Goal: Task Accomplishment & Management: Complete application form

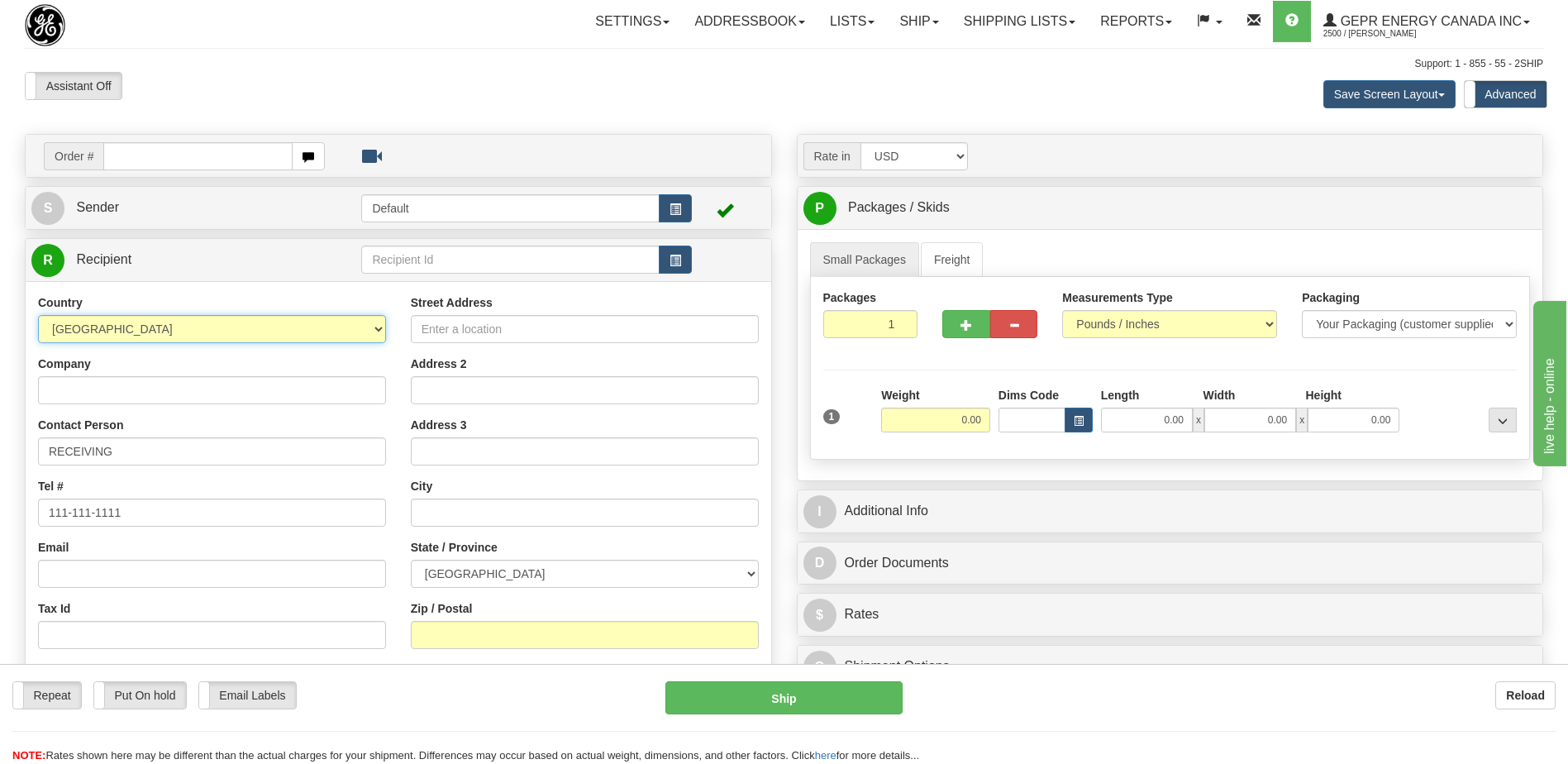
click at [81, 328] on select "[GEOGRAPHIC_DATA] [GEOGRAPHIC_DATA] [GEOGRAPHIC_DATA] [GEOGRAPHIC_DATA] [US_STA…" at bounding box center [212, 328] width 348 height 28
select select "PY"
click at [81, 328] on select "[GEOGRAPHIC_DATA] [GEOGRAPHIC_DATA] [GEOGRAPHIC_DATA] [GEOGRAPHIC_DATA] [US_STA…" at bounding box center [212, 328] width 348 height 28
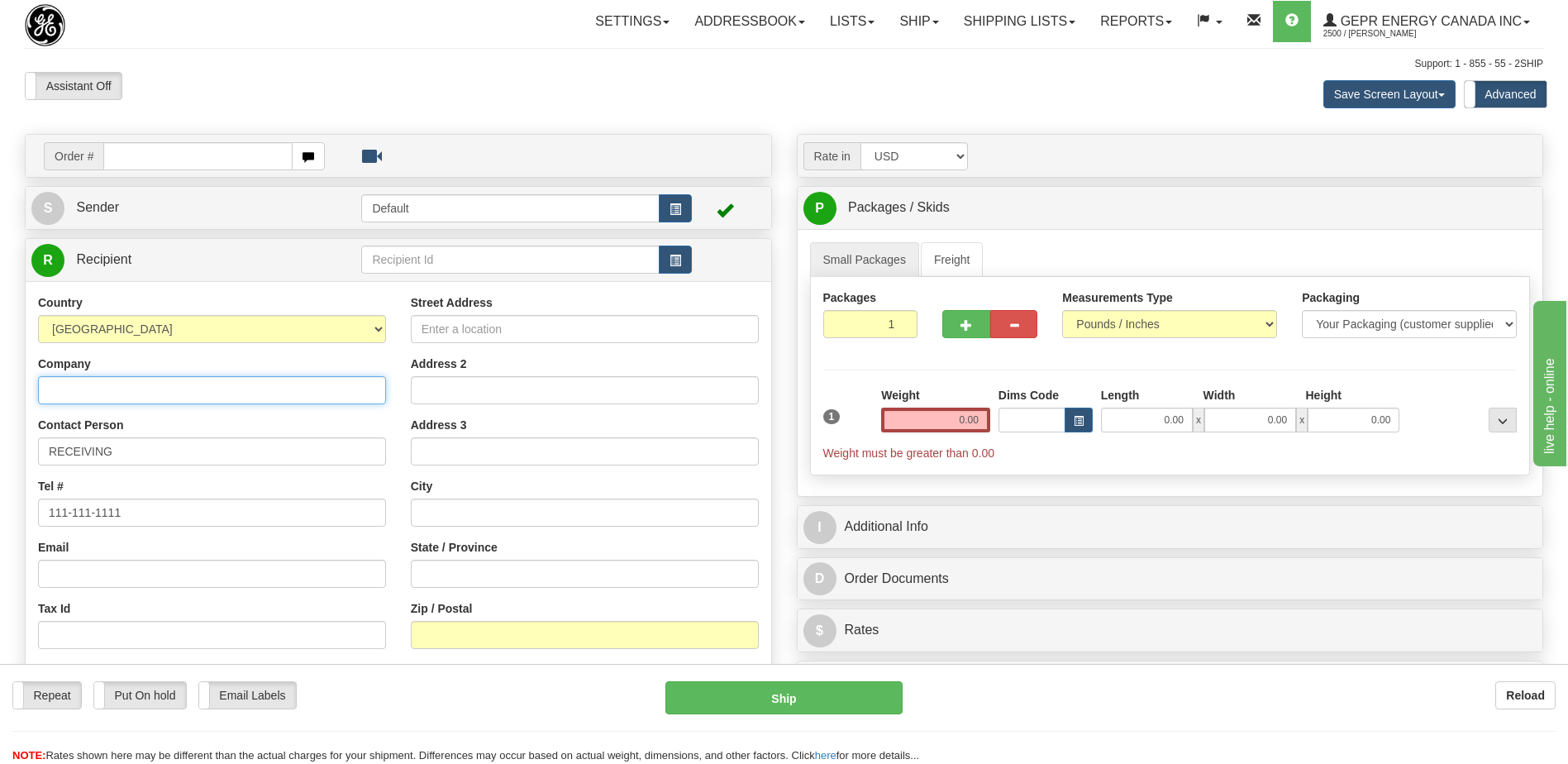
click at [72, 387] on input "Company" at bounding box center [212, 390] width 348 height 28
paste input "ConcretMix SA"
type input "ConcretMix SA"
click at [441, 333] on input "Street Address" at bounding box center [585, 328] width 348 height 28
paste input "ARTIGAS 1921"
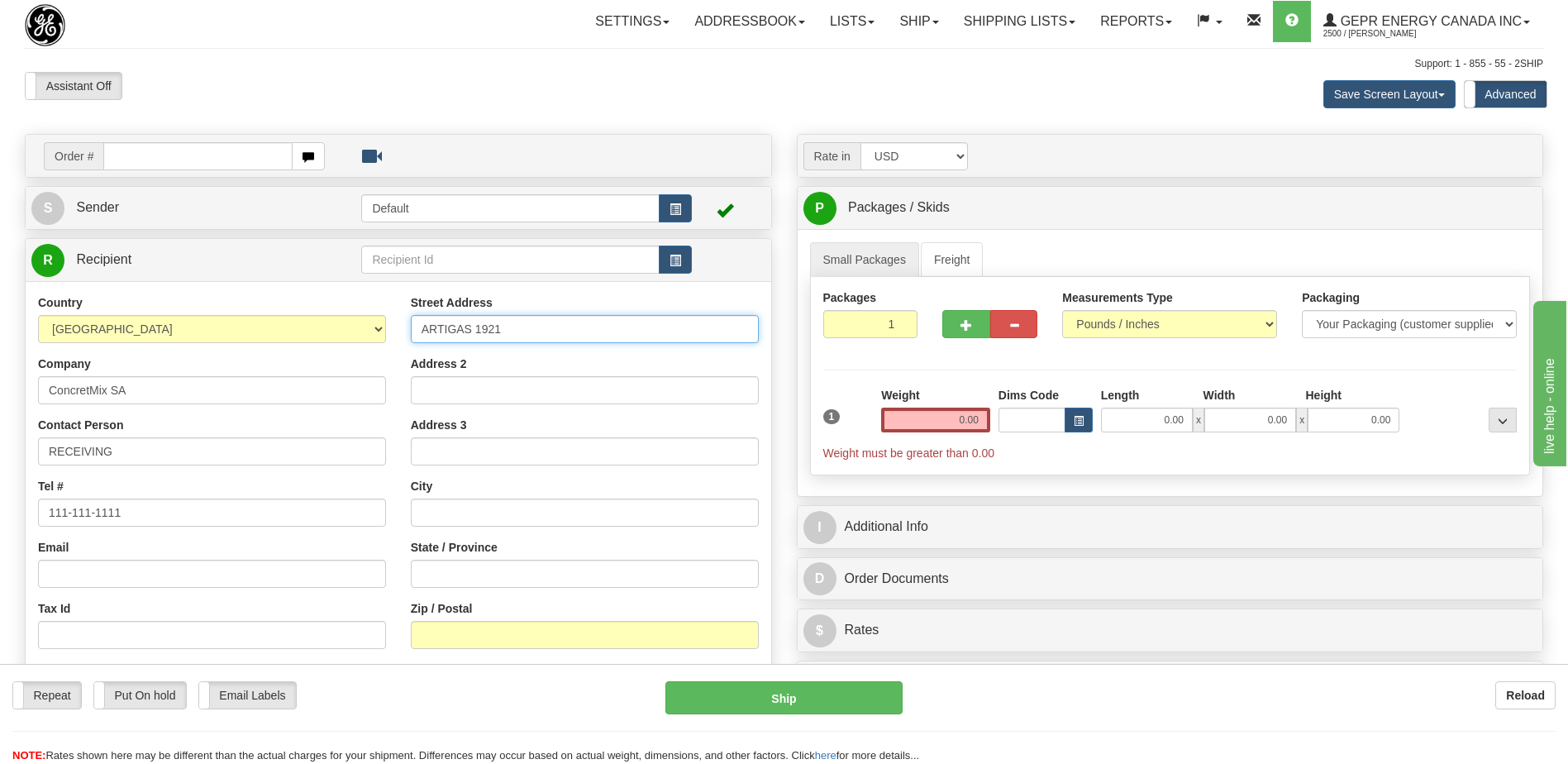
type input "ARTIGAS 1921"
click at [449, 638] on input "Zip / Postal" at bounding box center [585, 634] width 348 height 28
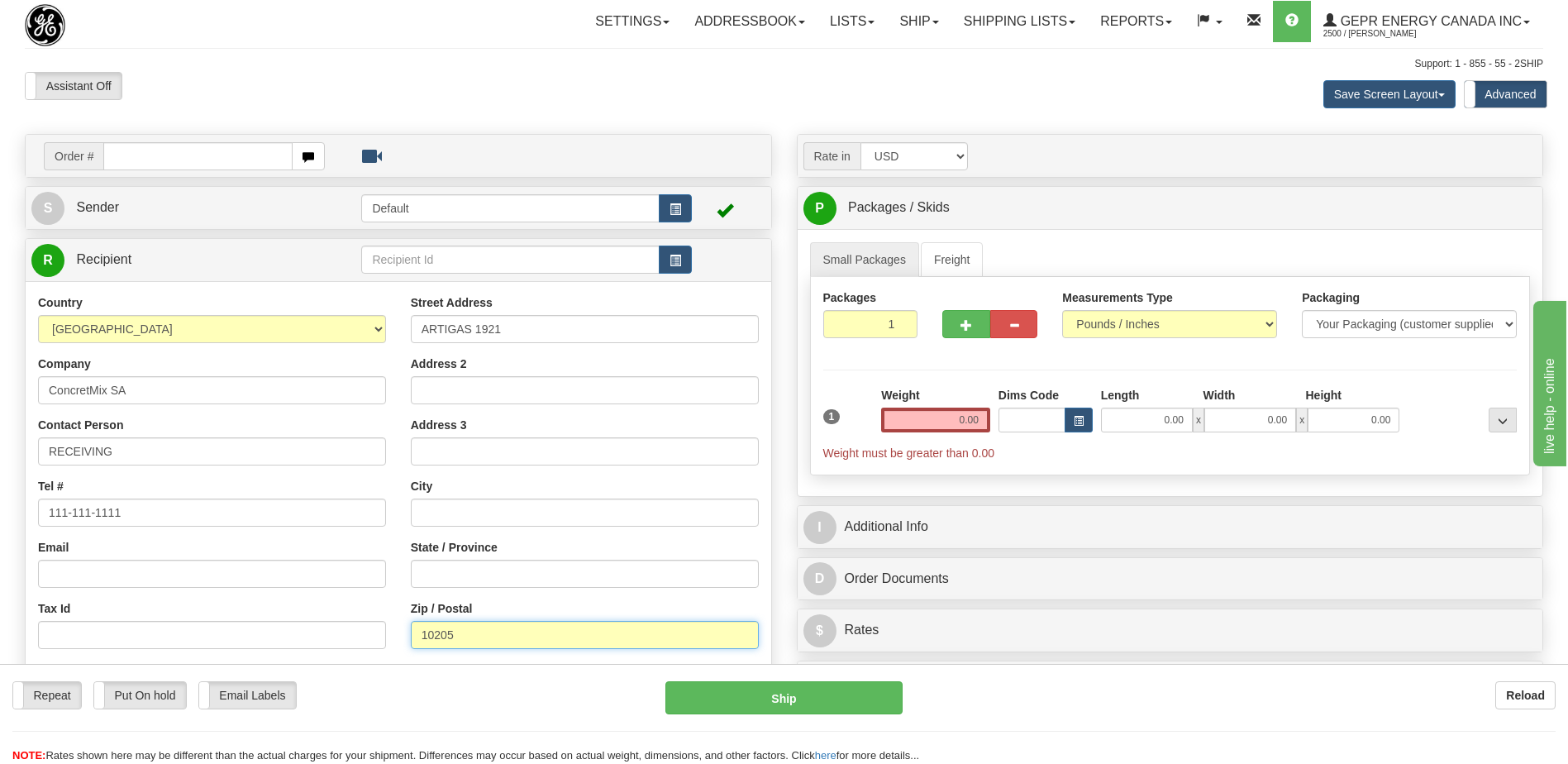
type input "10205"
click at [428, 511] on input "text" at bounding box center [585, 512] width 348 height 28
paste input "[PERSON_NAME]"
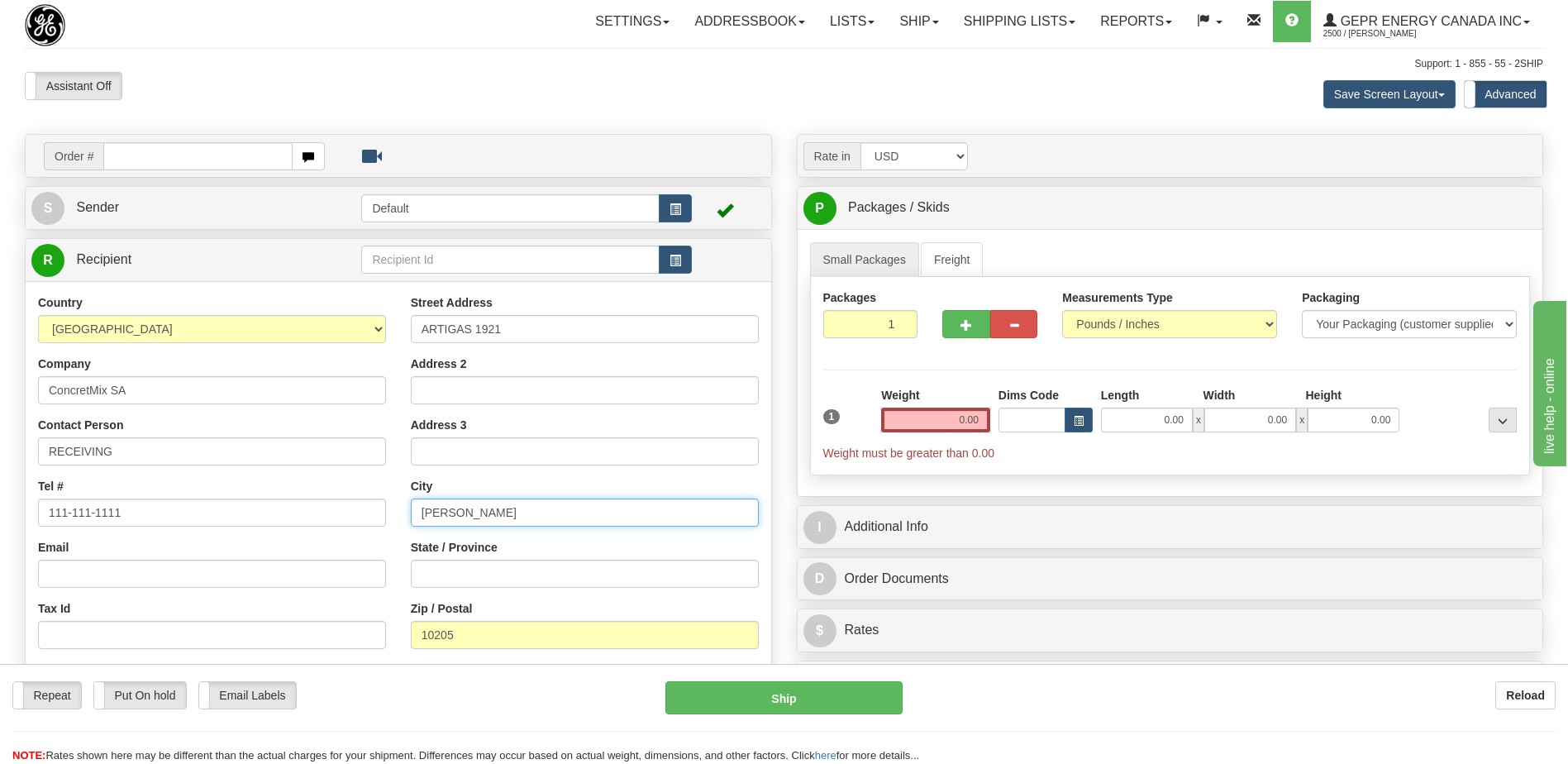
type input "[PERSON_NAME]"
click at [436, 99] on div "Assistant On Assistant Off Do a return Do a return Previous Next Save Screen La…" at bounding box center [784, 94] width 1543 height 45
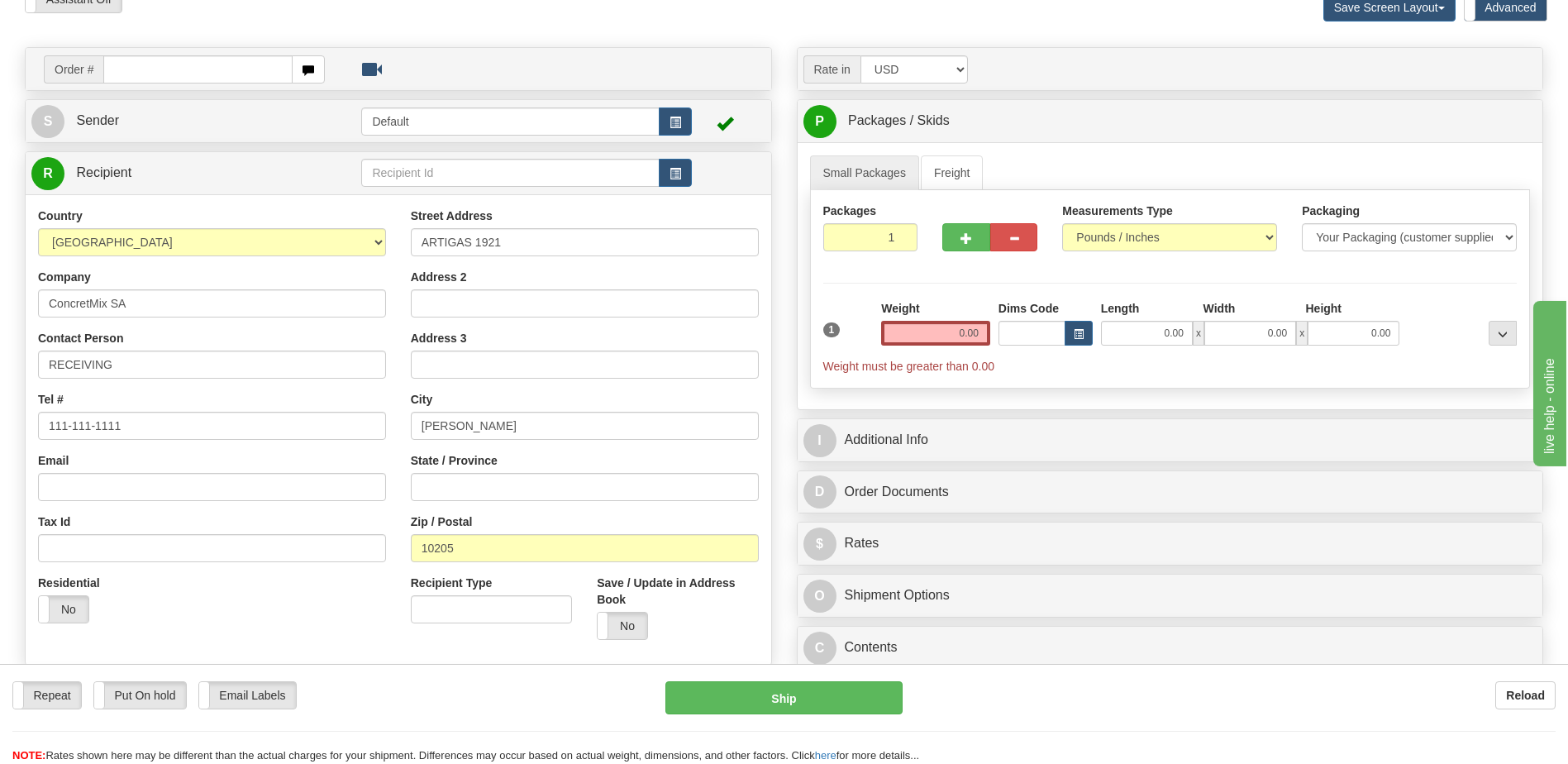
scroll to position [248, 0]
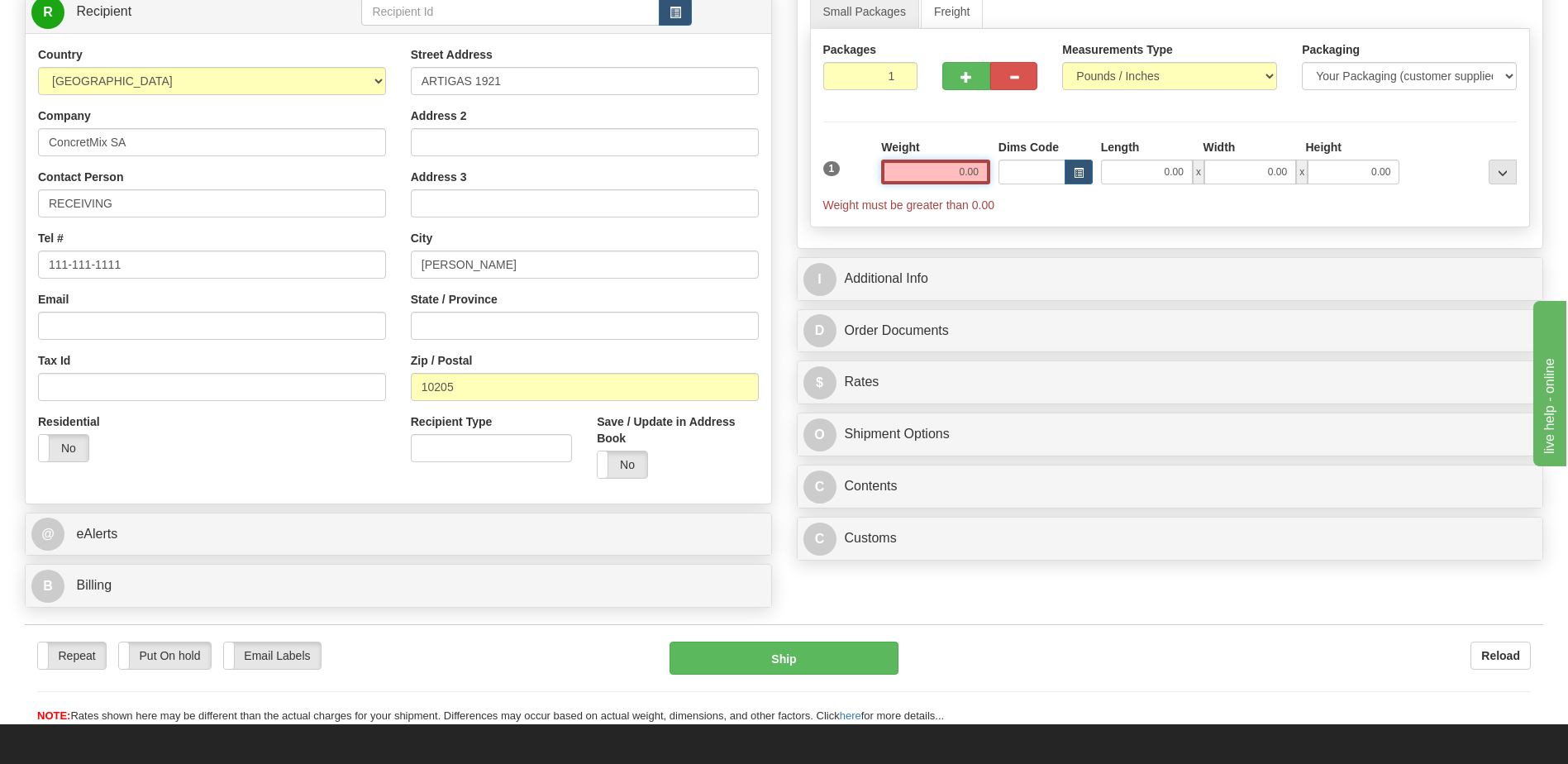
click at [964, 174] on input "0.00" at bounding box center [935, 171] width 109 height 25
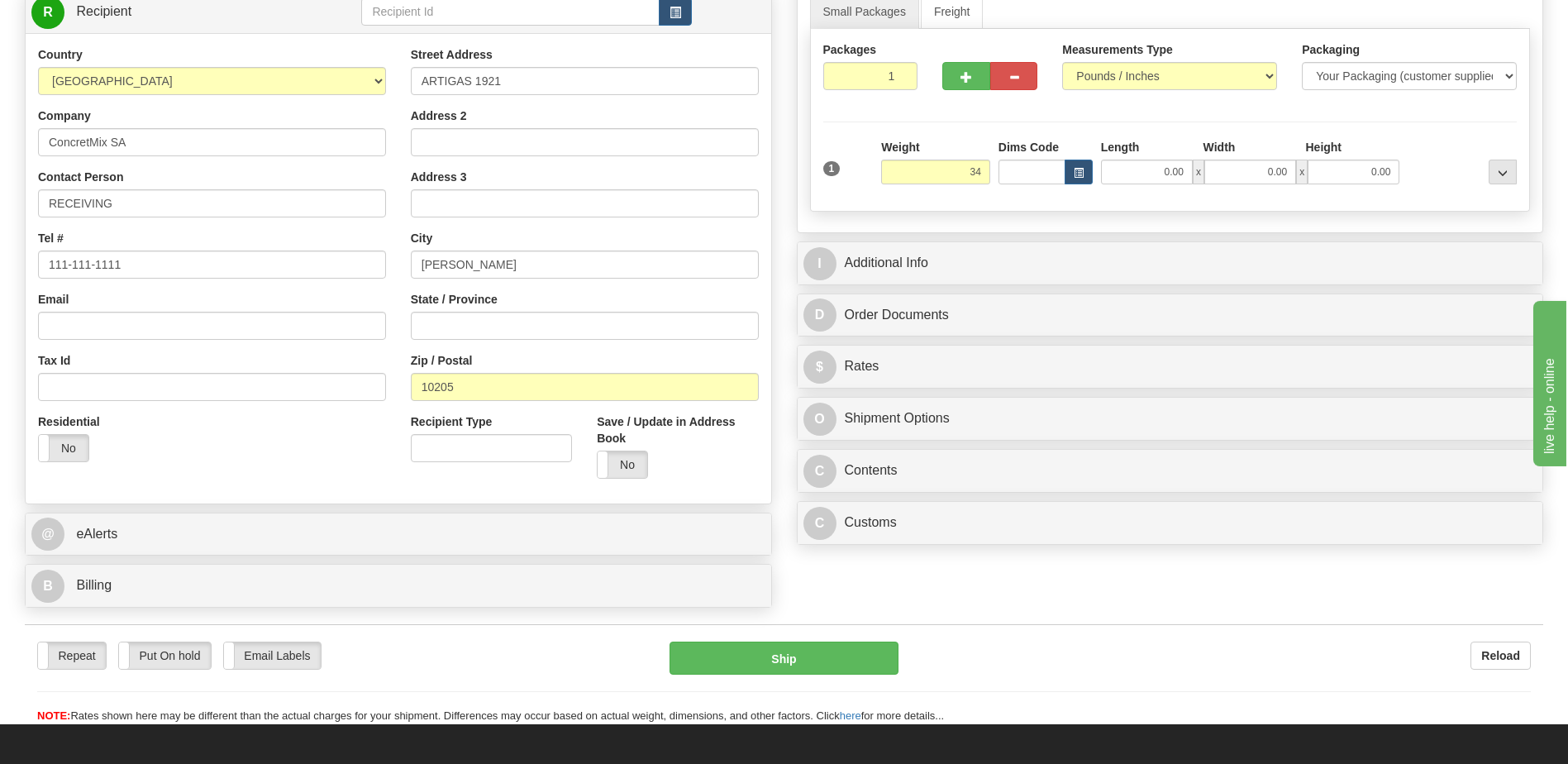
type input "34.00"
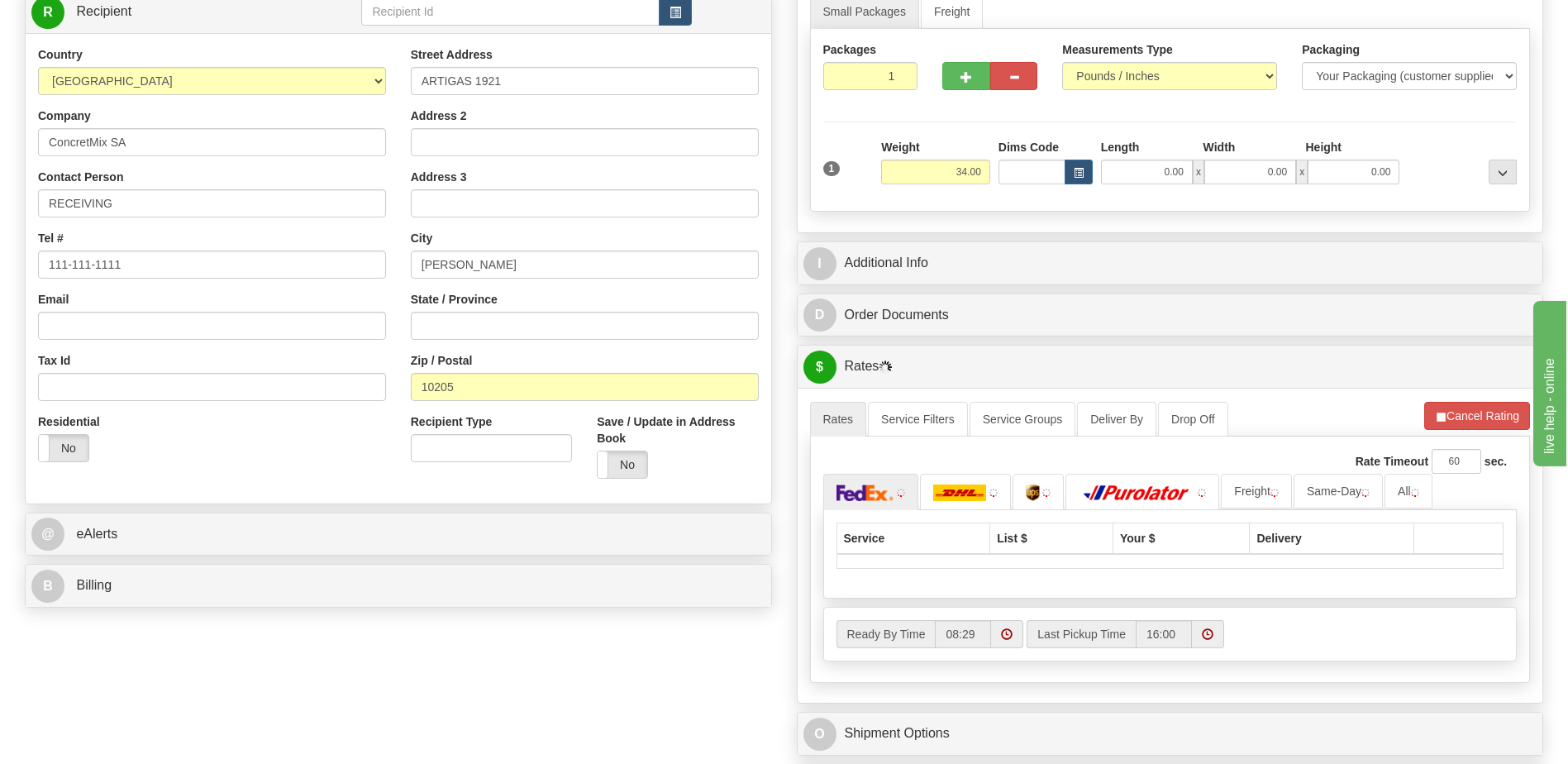
click at [248, 451] on div "Residential Yes No" at bounding box center [211, 444] width 373 height 61
click at [964, 493] on img at bounding box center [960, 492] width 53 height 16
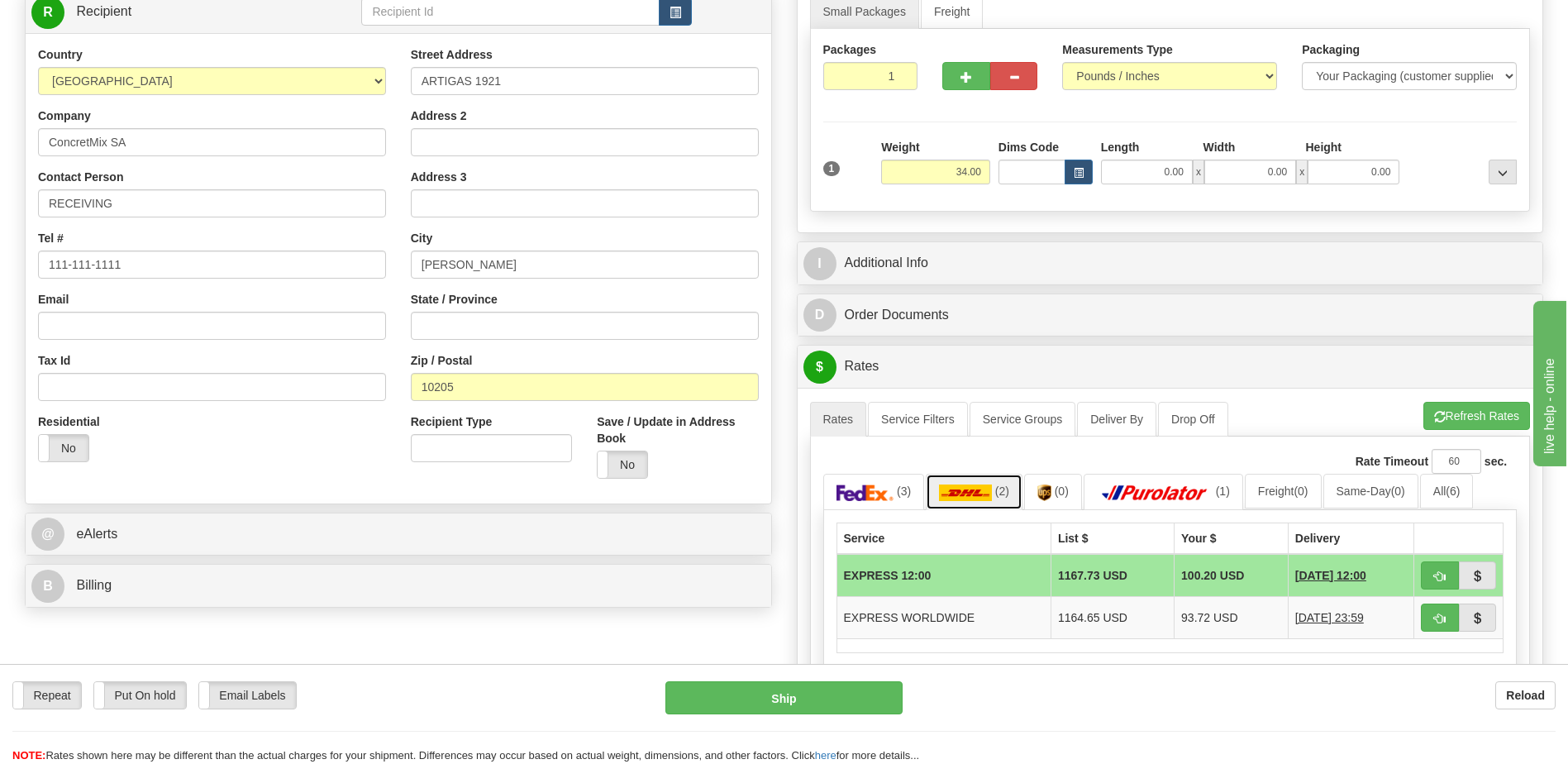
click at [967, 493] on img at bounding box center [966, 492] width 53 height 16
click at [261, 474] on div "Country [GEOGRAPHIC_DATA] [GEOGRAPHIC_DATA] [GEOGRAPHIC_DATA] [GEOGRAPHIC_DATA]…" at bounding box center [398, 269] width 746 height 445
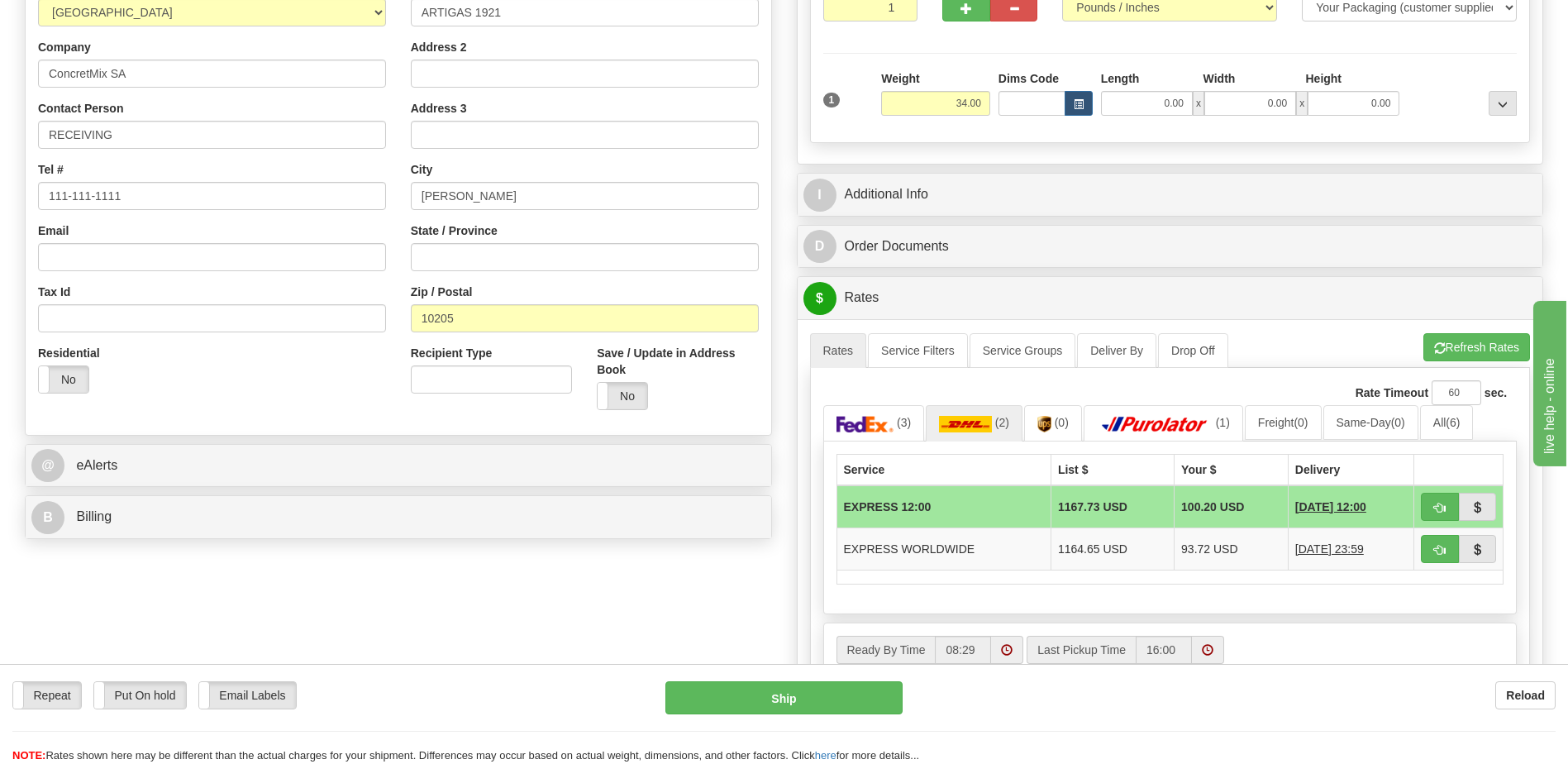
scroll to position [496, 0]
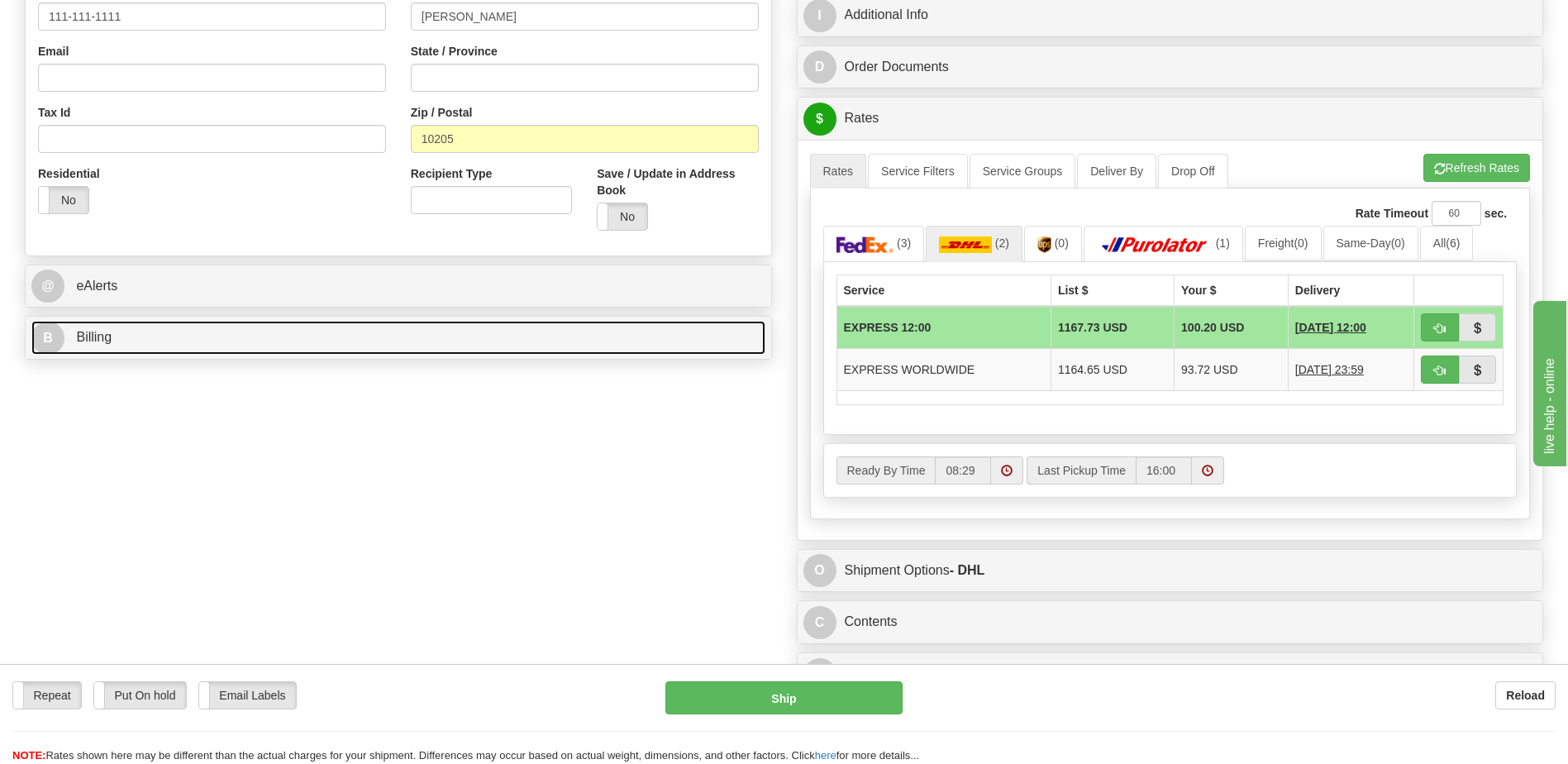
click at [97, 327] on link "B Billing" at bounding box center [398, 337] width 734 height 34
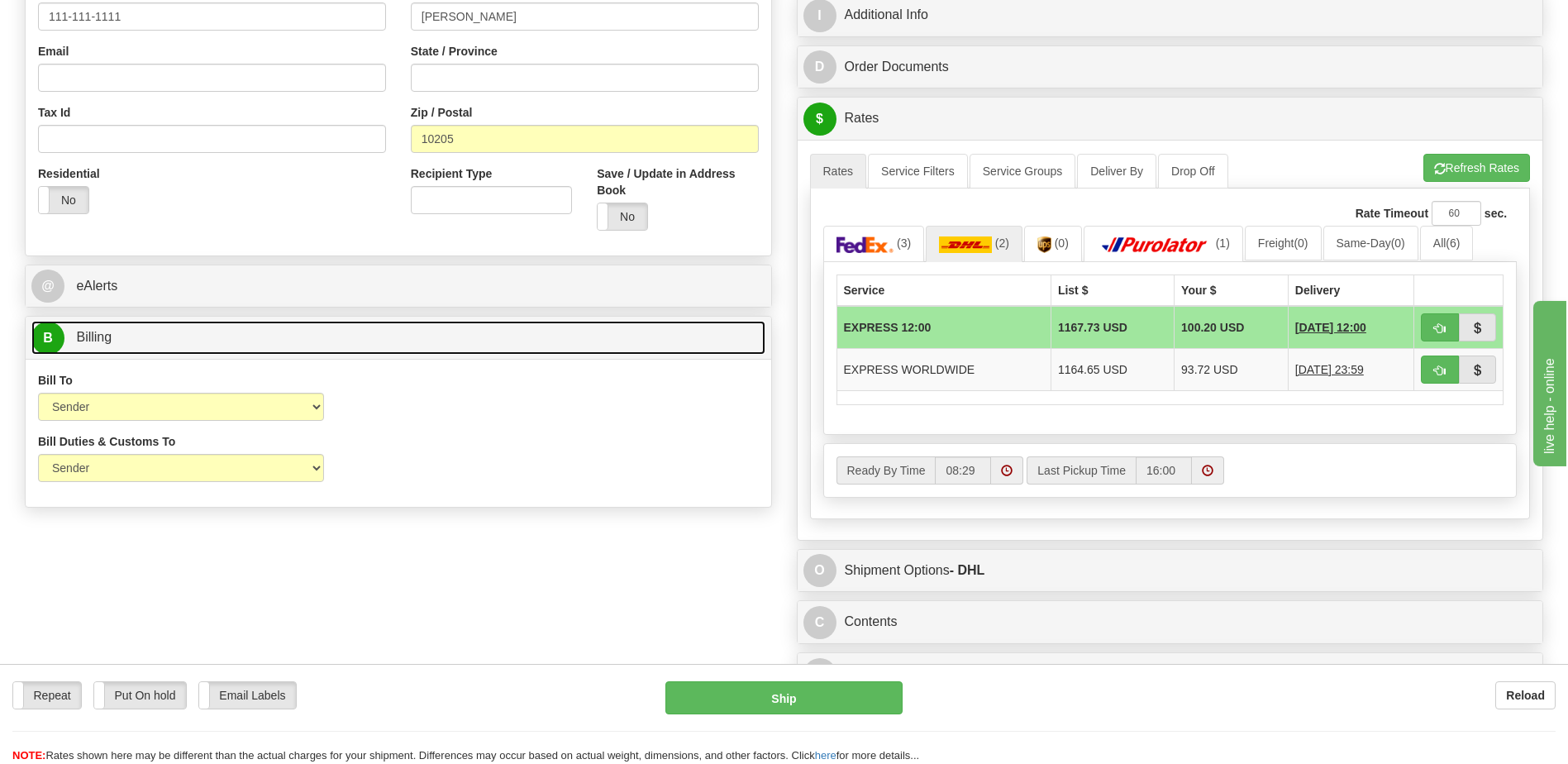
click at [99, 338] on span "Billing" at bounding box center [93, 336] width 36 height 14
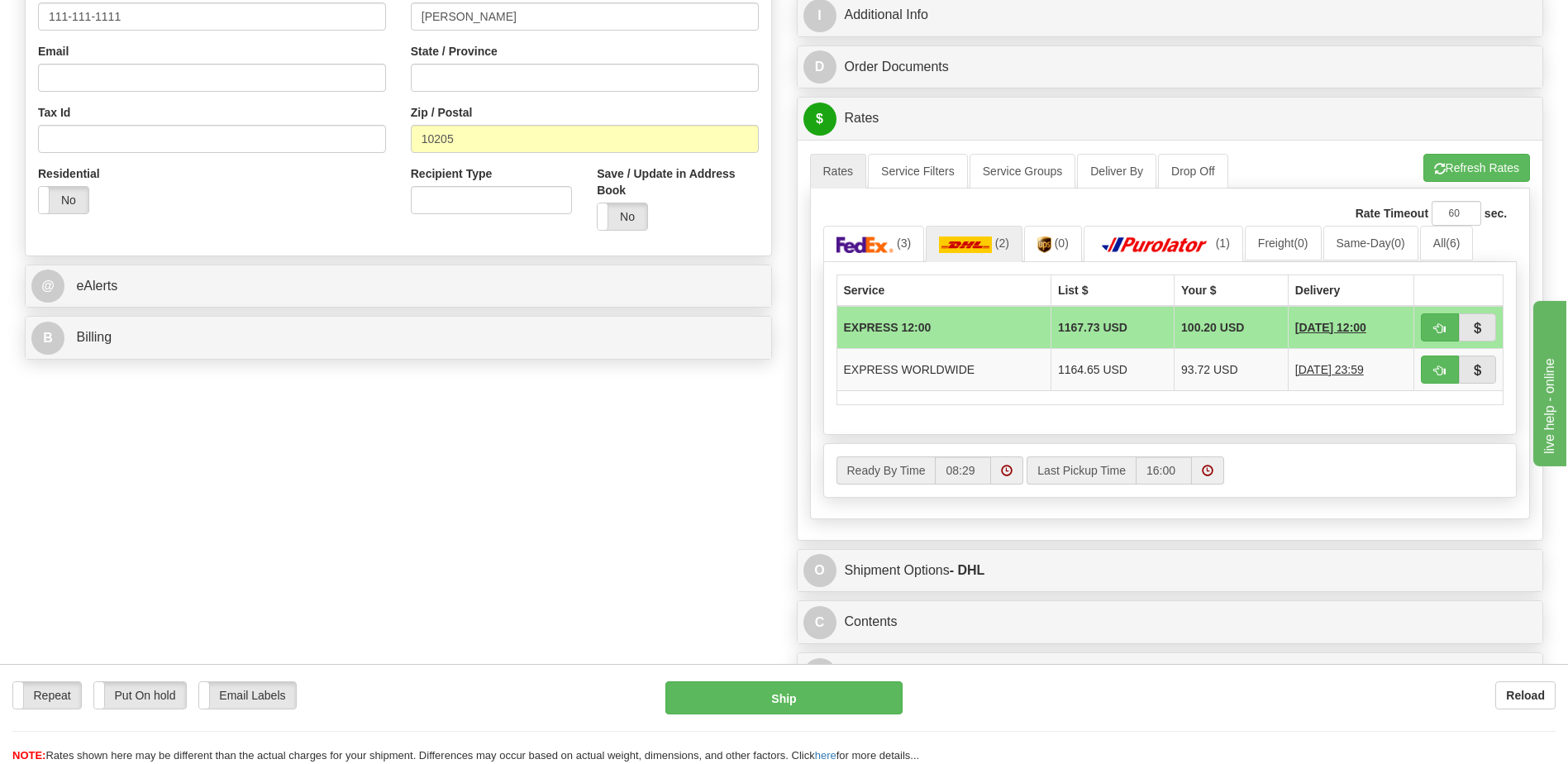
click at [183, 225] on div "Residential Yes No" at bounding box center [211, 196] width 373 height 61
